Goal: Task Accomplishment & Management: Use online tool/utility

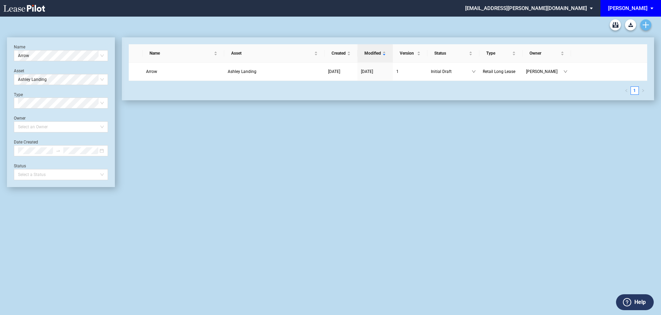
click at [647, 25] on use "Create new document" at bounding box center [645, 25] width 6 height 6
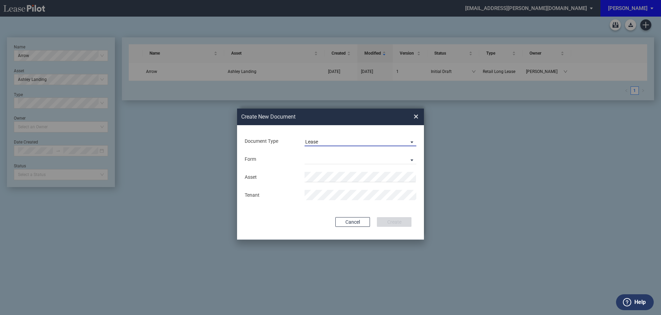
click at [348, 140] on span "Lease" at bounding box center [354, 142] width 99 height 7
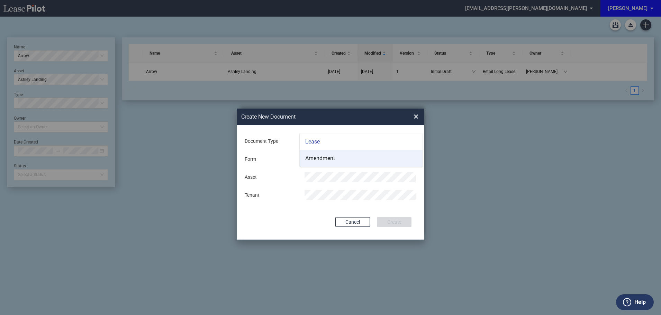
click at [328, 157] on div "Amendment" at bounding box center [320, 159] width 30 height 8
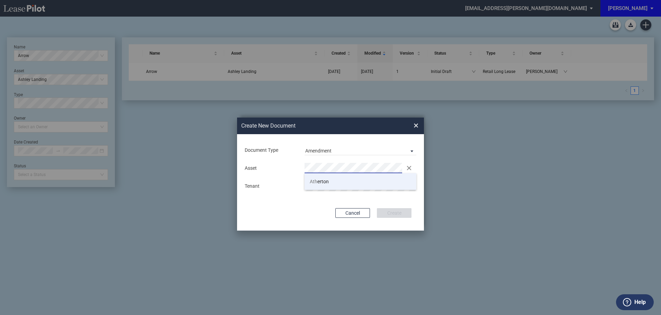
click at [323, 183] on span "Ath erton" at bounding box center [319, 182] width 19 height 6
click at [395, 211] on button "Create" at bounding box center [394, 213] width 35 height 10
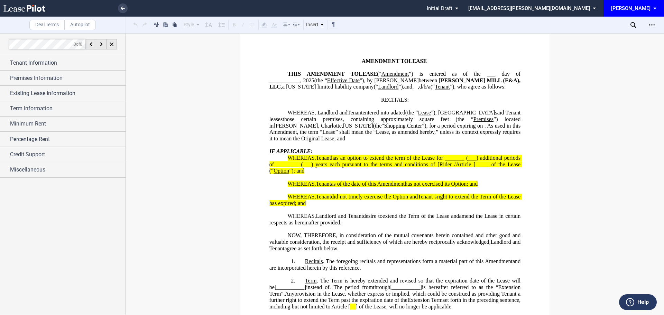
scroll to position [35, 0]
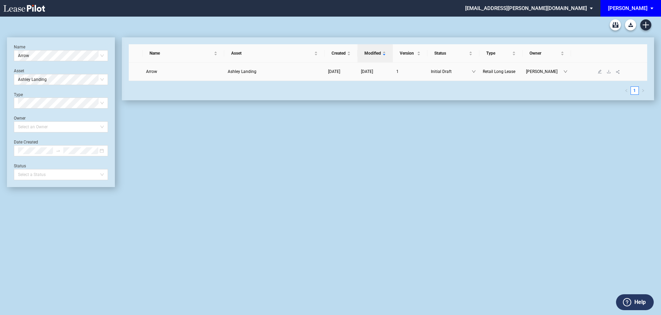
click at [236, 70] on span "Ashley Landing" at bounding box center [242, 71] width 29 height 5
click at [154, 72] on span "Arrow" at bounding box center [151, 71] width 11 height 5
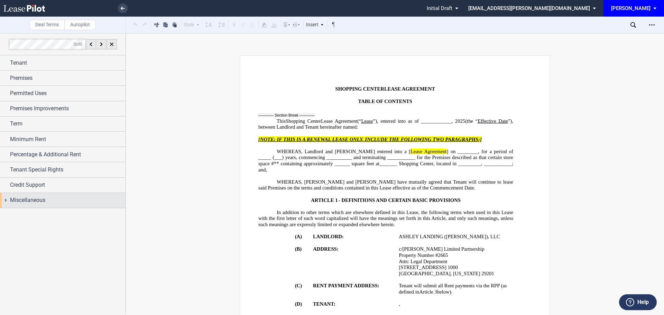
click at [42, 203] on span "Miscellaneous" at bounding box center [27, 200] width 35 height 8
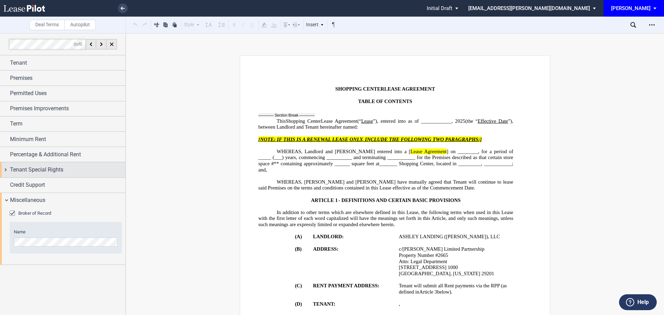
click at [60, 171] on span "Tenant Special Rights" at bounding box center [36, 170] width 53 height 8
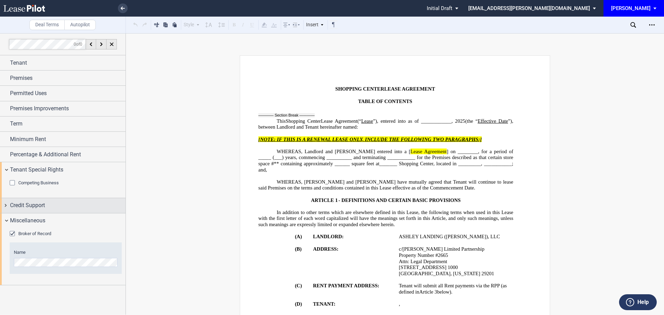
click at [48, 205] on div "Credit Support" at bounding box center [68, 205] width 116 height 8
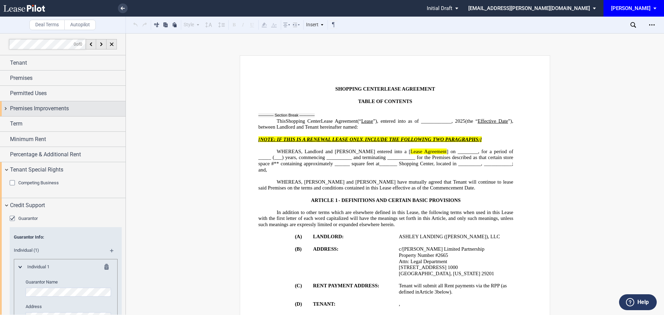
click at [60, 108] on span "Premises Improvements" at bounding box center [39, 108] width 59 height 8
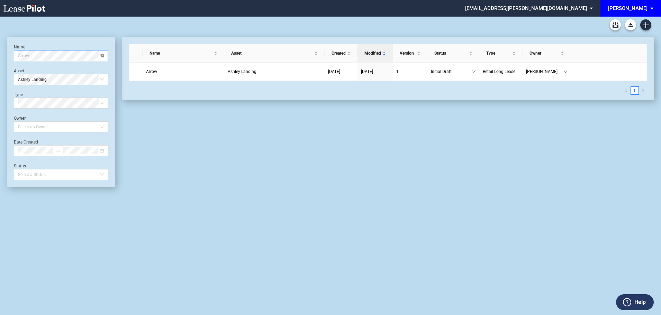
click at [103, 56] on div "Arrow" at bounding box center [61, 55] width 94 height 11
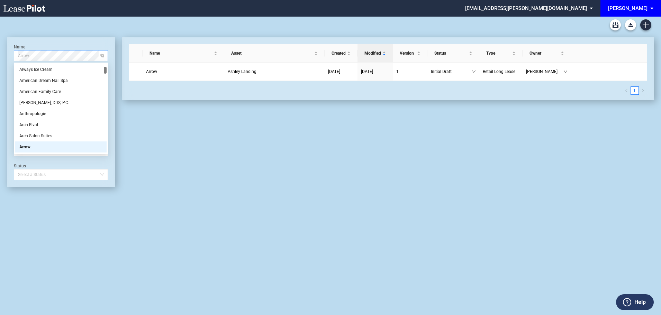
click at [58, 61] on div "Arrow" at bounding box center [61, 55] width 94 height 11
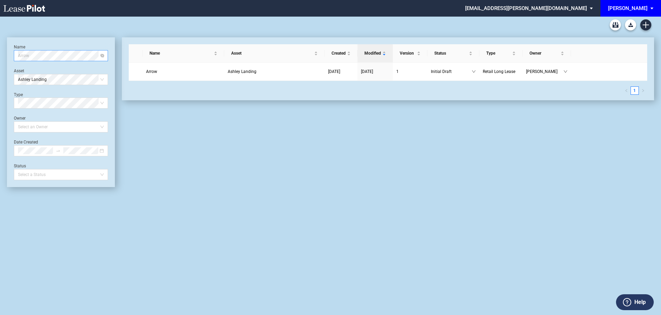
click at [101, 58] on span "Arrow" at bounding box center [61, 56] width 86 height 10
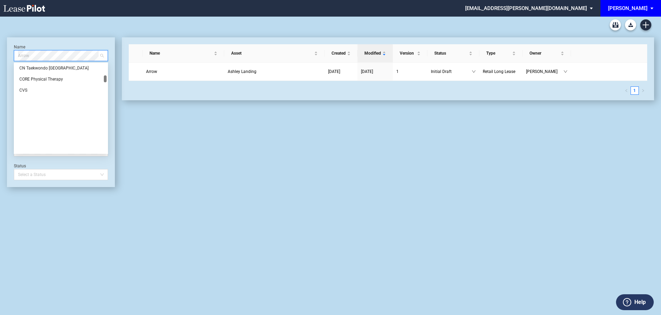
scroll to position [1061, 0]
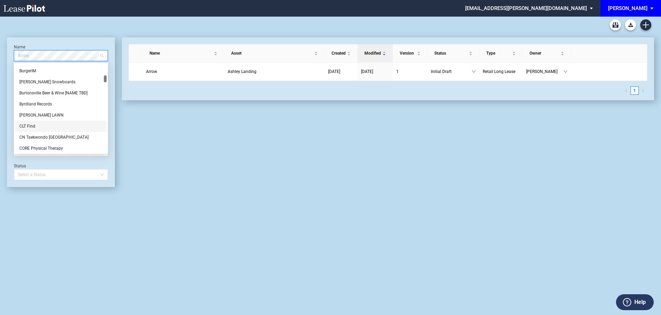
click at [28, 127] on div "CLT Find" at bounding box center [60, 126] width 83 height 7
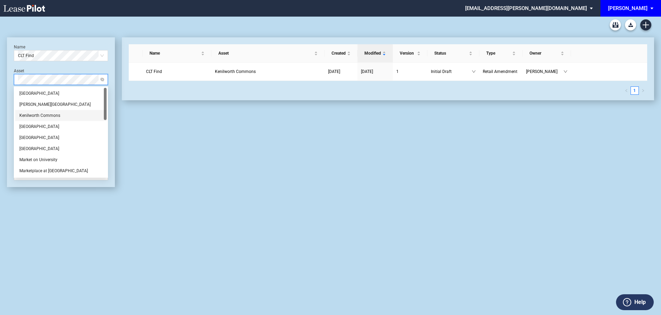
click at [39, 114] on div "Kenilworth Commons" at bounding box center [60, 115] width 83 height 7
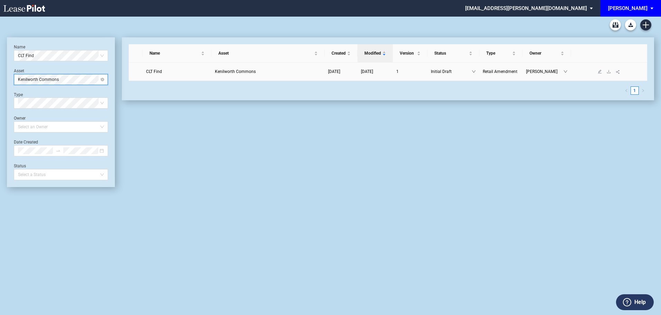
click at [153, 69] on span "CLT Find" at bounding box center [154, 71] width 16 height 5
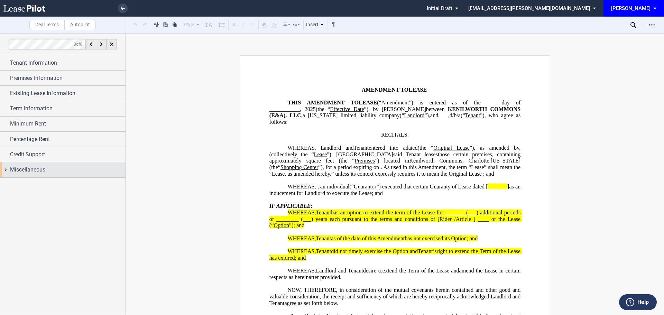
click at [48, 168] on div "Miscellaneous" at bounding box center [68, 170] width 116 height 8
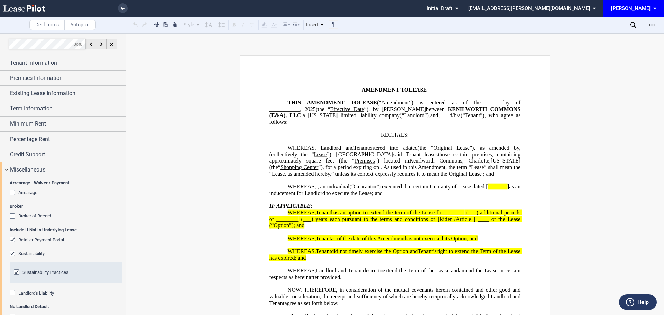
scroll to position [54, 0]
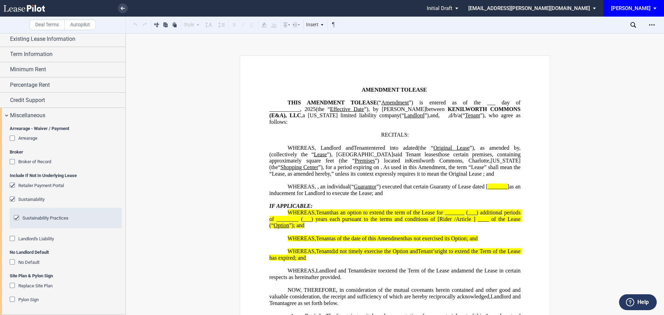
click at [16, 299] on div "Pylon Sign" at bounding box center [13, 300] width 7 height 7
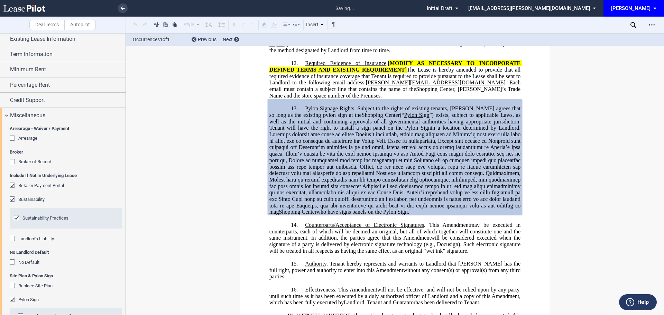
scroll to position [893, 0]
drag, startPoint x: 372, startPoint y: 165, endPoint x: 254, endPoint y: 146, distance: 119.5
